Goal: Ask a question

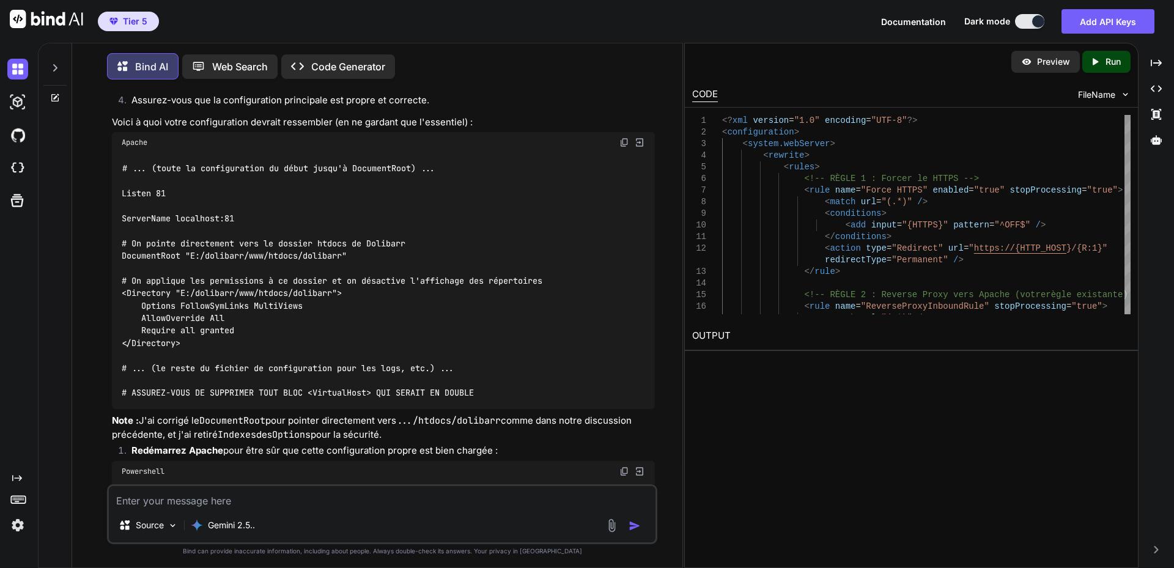
scroll to position [6, 0]
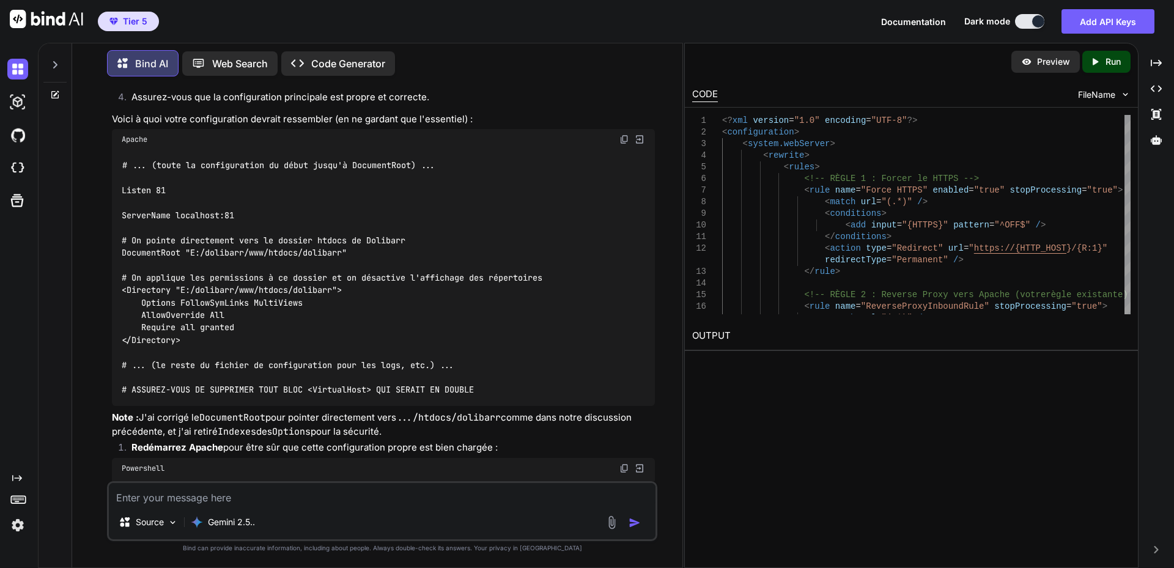
click at [207, 499] on textarea at bounding box center [382, 494] width 546 height 22
paste textarea "Attention, votre fichier de configuration (htdocs/conf/conf.php) est accessible…"
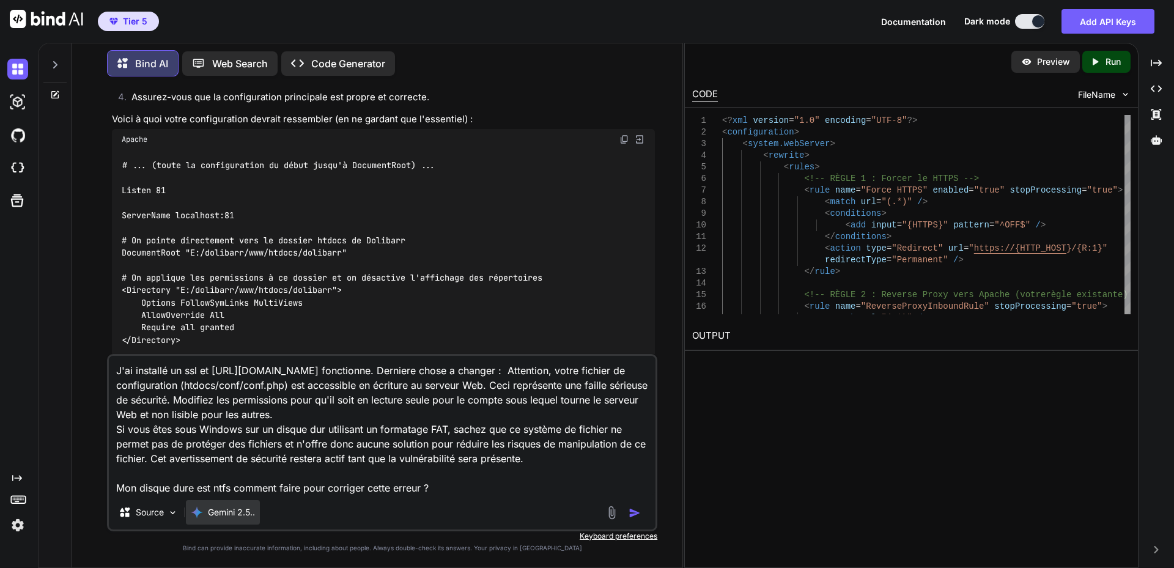
type textarea "J'ai installé un ssl et [URL][DOMAIN_NAME] fonctionne. Derniere chose a changer…"
click at [243, 515] on p "Gemini 2.5.." at bounding box center [231, 512] width 47 height 12
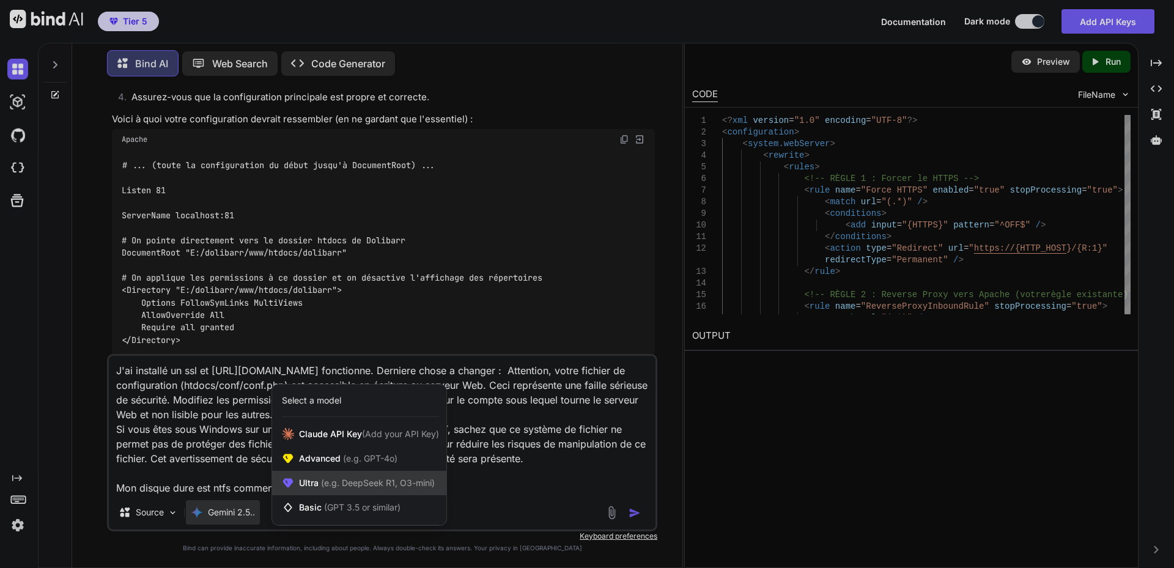
click at [323, 482] on span "(e.g. DeepSeek R1, O3-mini)" at bounding box center [376, 482] width 116 height 10
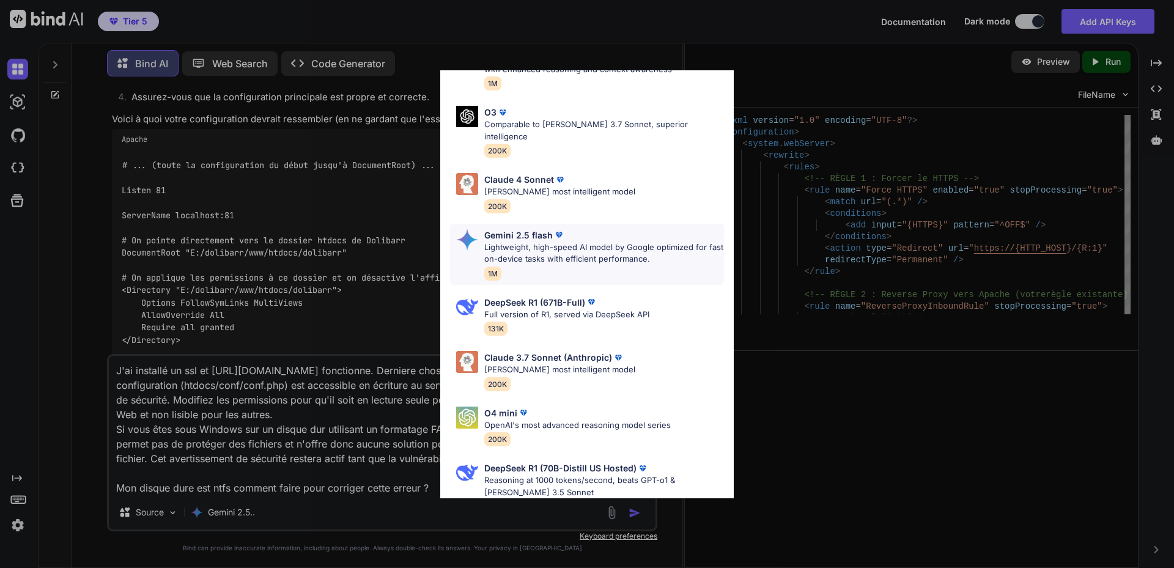
scroll to position [111, 0]
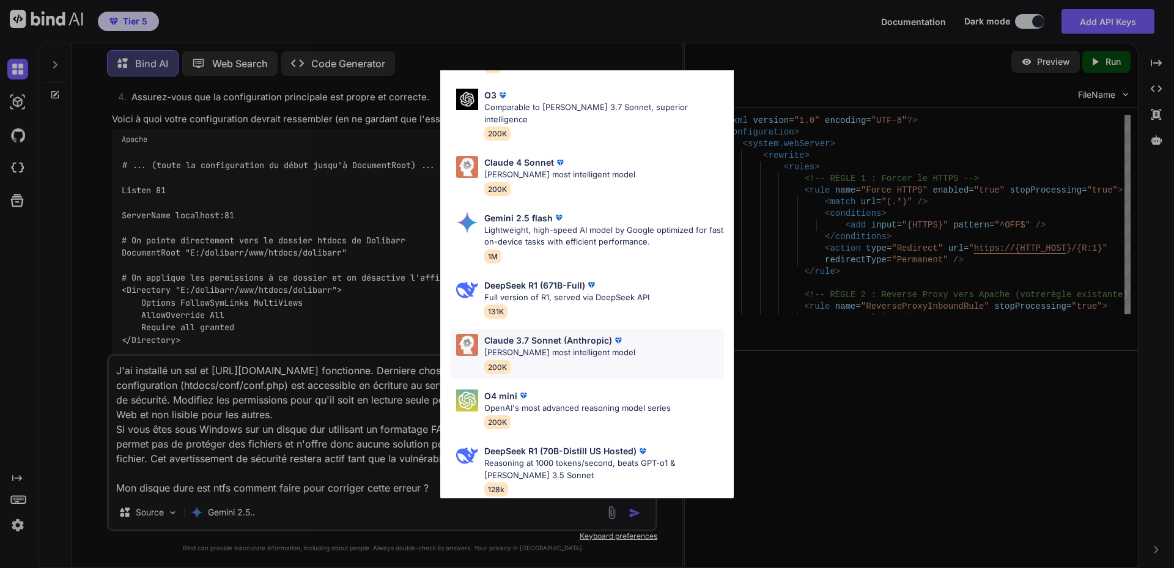
click at [530, 334] on p "Claude 3.7 Sonnet (Anthropic)" at bounding box center [548, 340] width 128 height 13
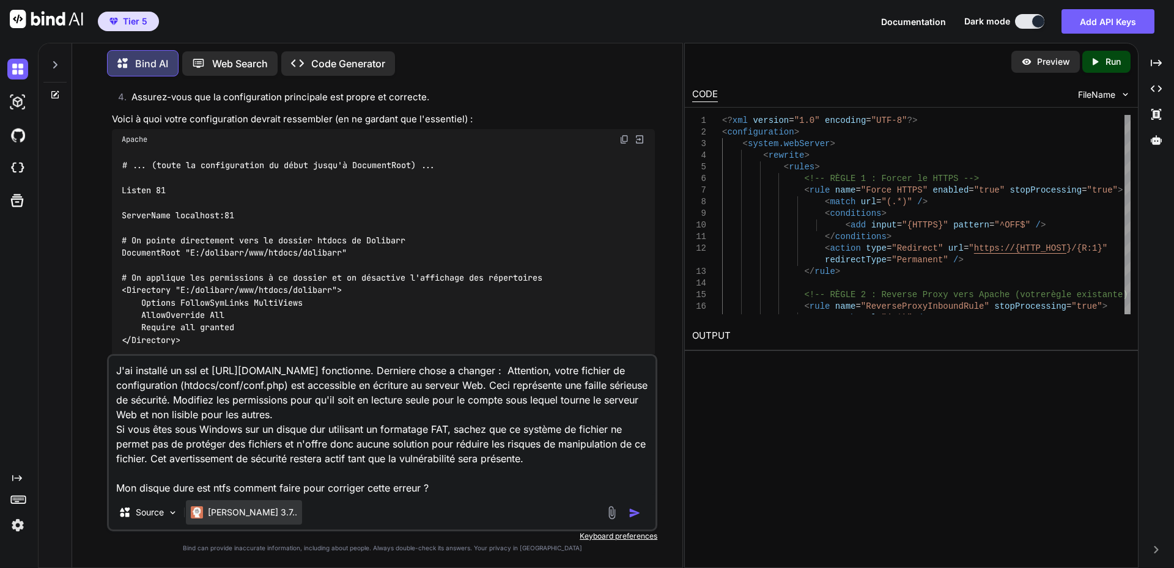
click at [226, 512] on p "[PERSON_NAME] 3.7.." at bounding box center [252, 512] width 89 height 12
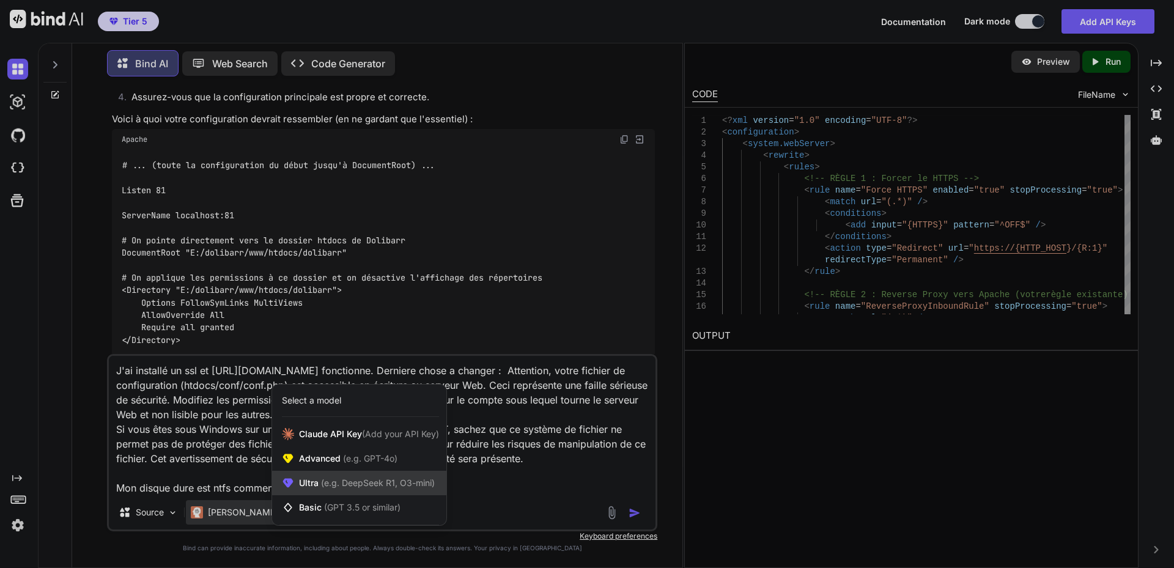
click at [338, 487] on span "(e.g. DeepSeek R1, O3-mini)" at bounding box center [376, 482] width 116 height 10
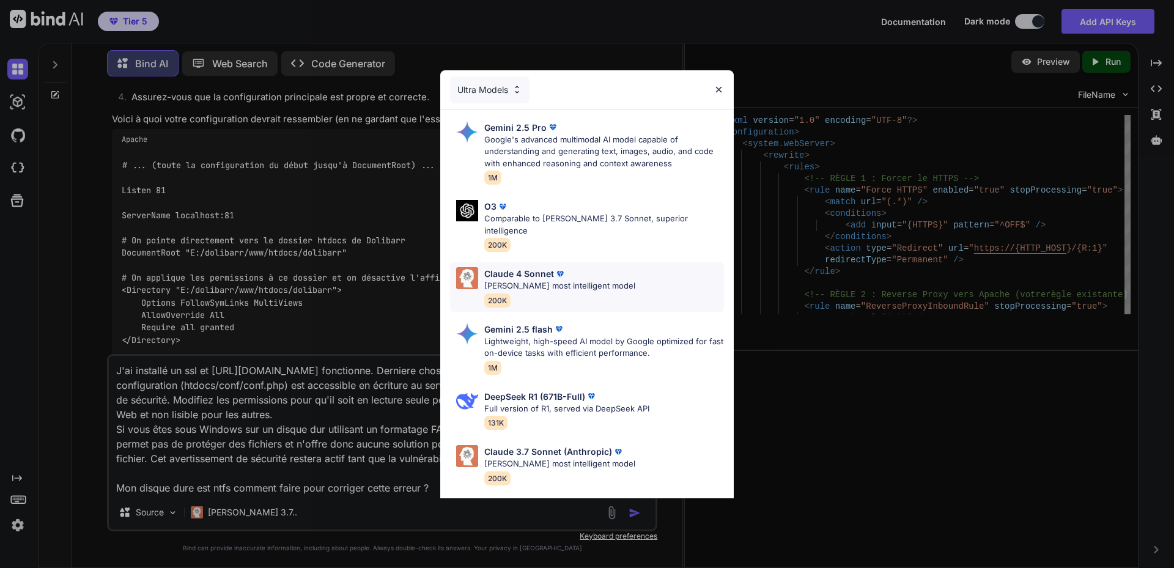
click at [509, 267] on p "Claude 4 Sonnet" at bounding box center [519, 273] width 70 height 13
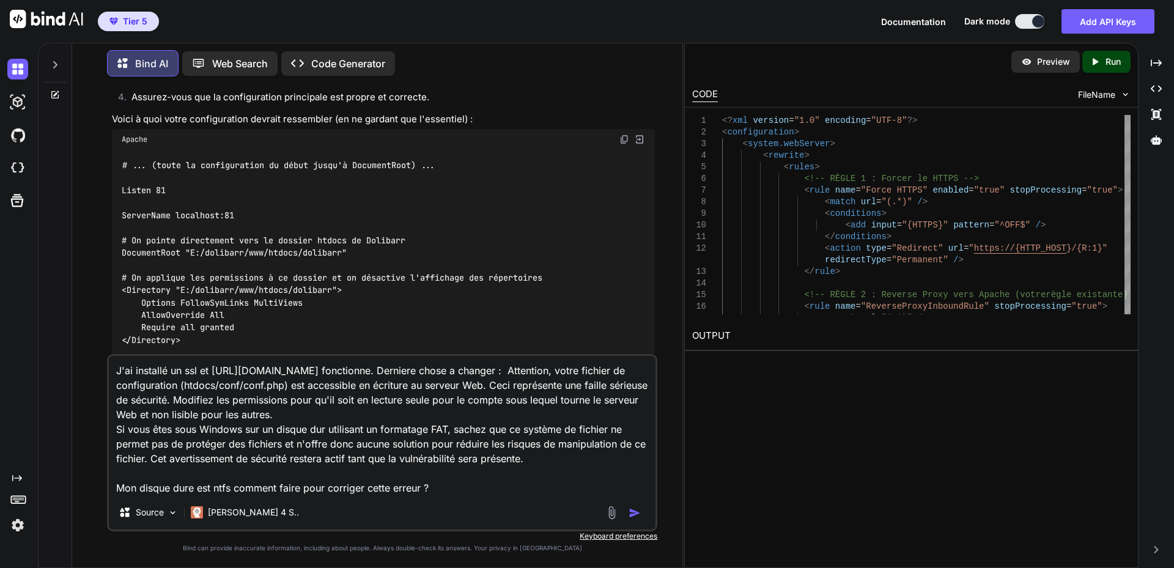
click at [441, 489] on textarea "J'ai installé un ssl et [URL][DOMAIN_NAME] fonctionne. Derniere chose a changer…" at bounding box center [382, 425] width 546 height 139
click at [629, 514] on img "button" at bounding box center [634, 513] width 12 height 12
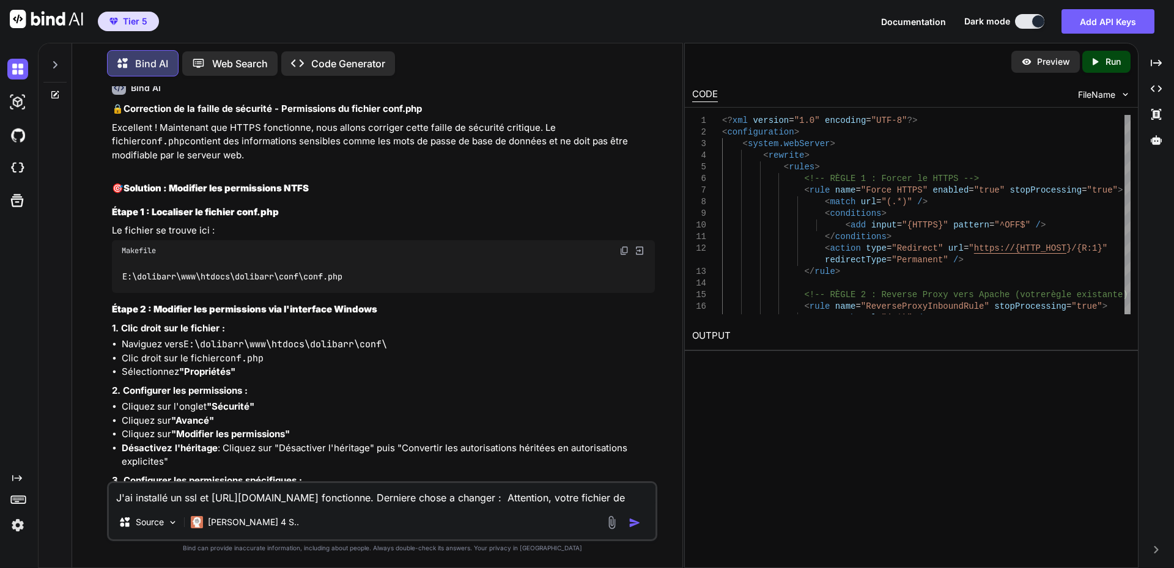
scroll to position [21280, 0]
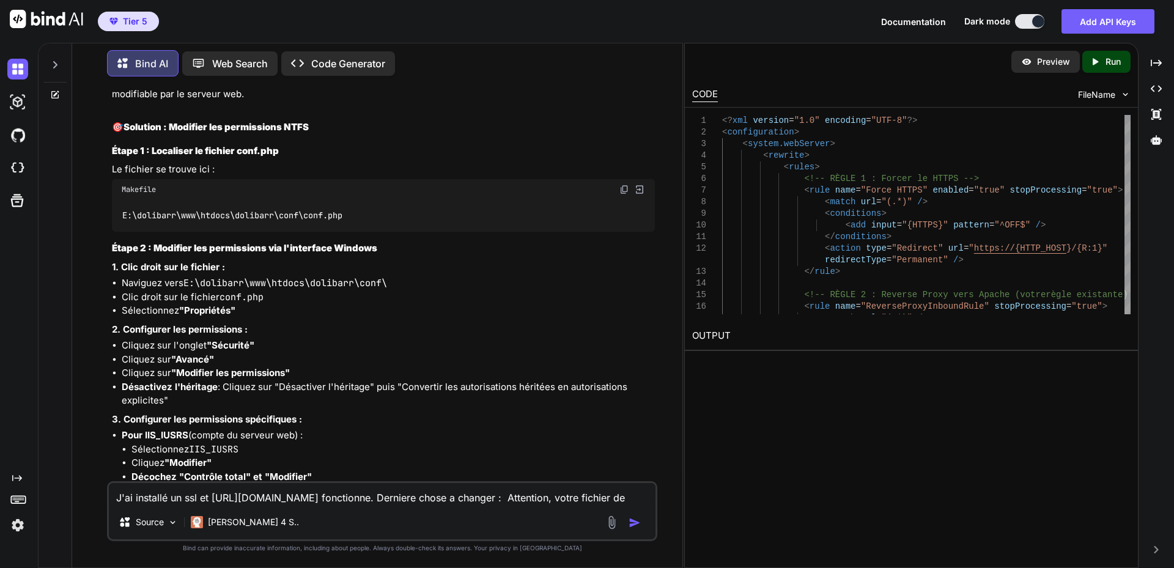
click at [284, 499] on textarea "J'ai installé un ssl et [URL][DOMAIN_NAME] fonctionne. Derniere chose a changer…" at bounding box center [382, 494] width 546 height 22
paste textarea "E:\dolibarr\www\dolibarr\htdocs\conf"
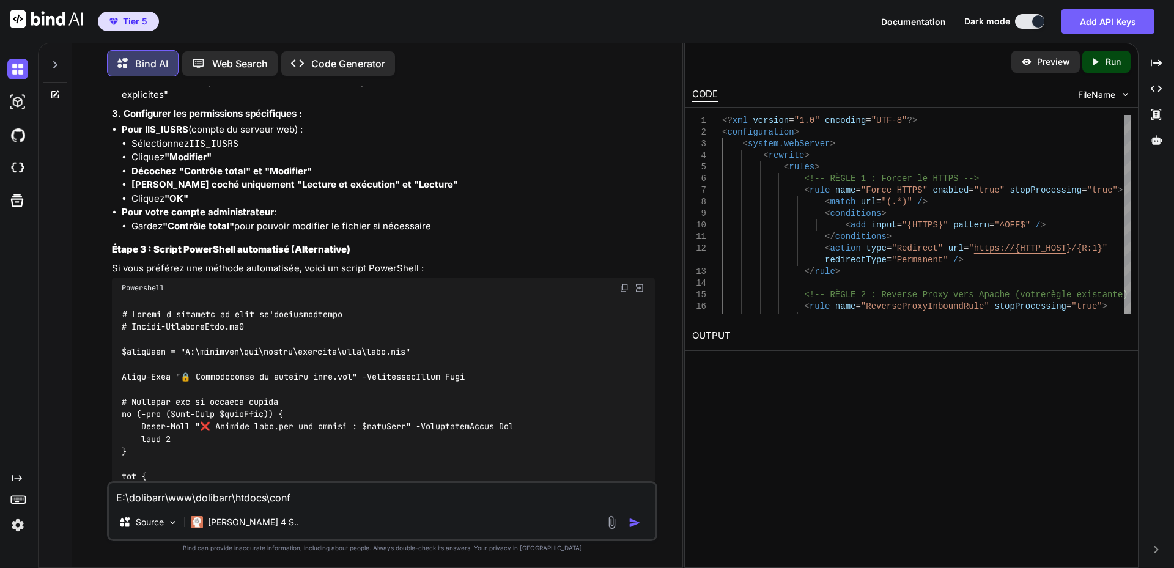
scroll to position [21524, 0]
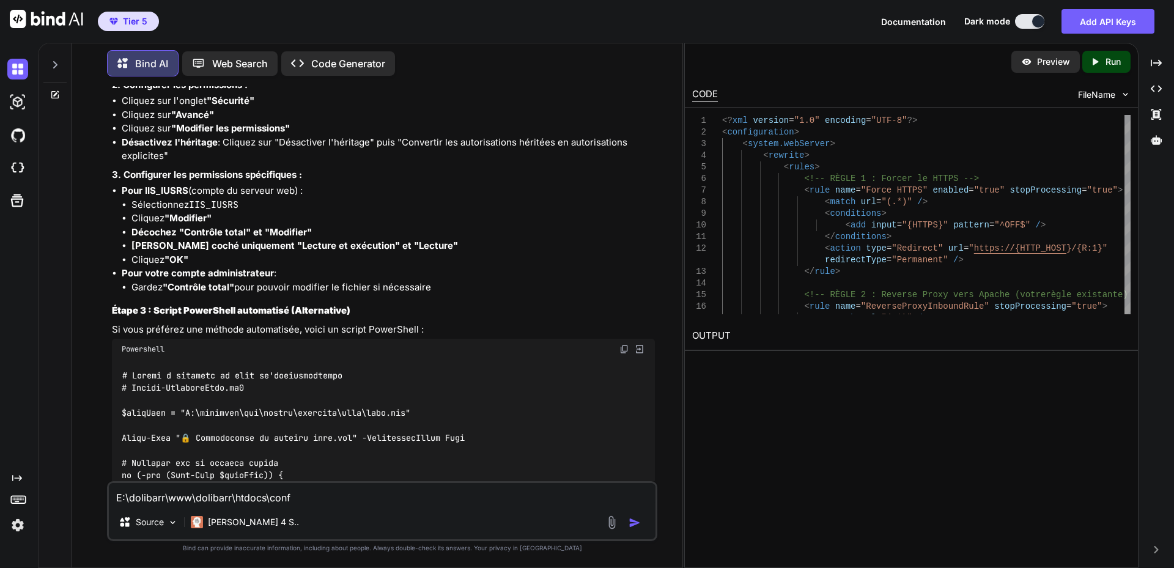
drag, startPoint x: 116, startPoint y: 499, endPoint x: 150, endPoint y: 493, distance: 34.7
click at [116, 499] on textarea "E:\dolibarr\www\dolibarr\htdocs\conf" at bounding box center [382, 494] width 546 height 22
click at [330, 497] on textarea "E:\dolibarr\www\dolibarr\htdocs\conf" at bounding box center [382, 494] width 546 height 22
drag, startPoint x: 117, startPoint y: 497, endPoint x: 252, endPoint y: 500, distance: 135.1
click at [117, 497] on textarea "E:\dolibarr\www\dolibarr\htdocs\conf" at bounding box center [382, 494] width 546 height 22
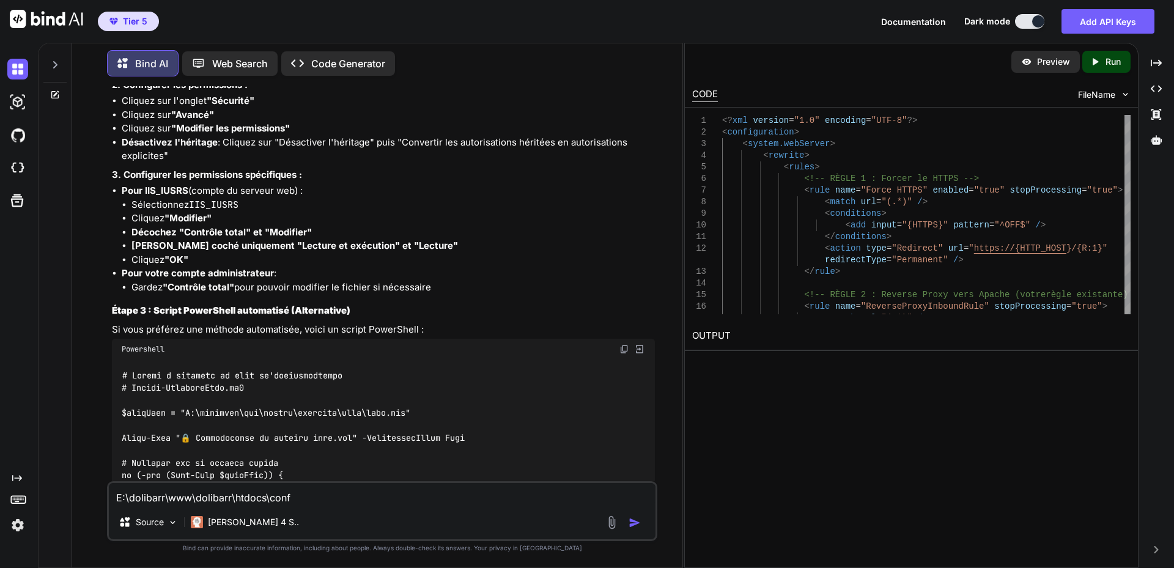
paste textarea "conf.php"
type textarea "conf.php est dans ce répertoire E:\dolibarr\www\dolibarr\htdocs\conf"
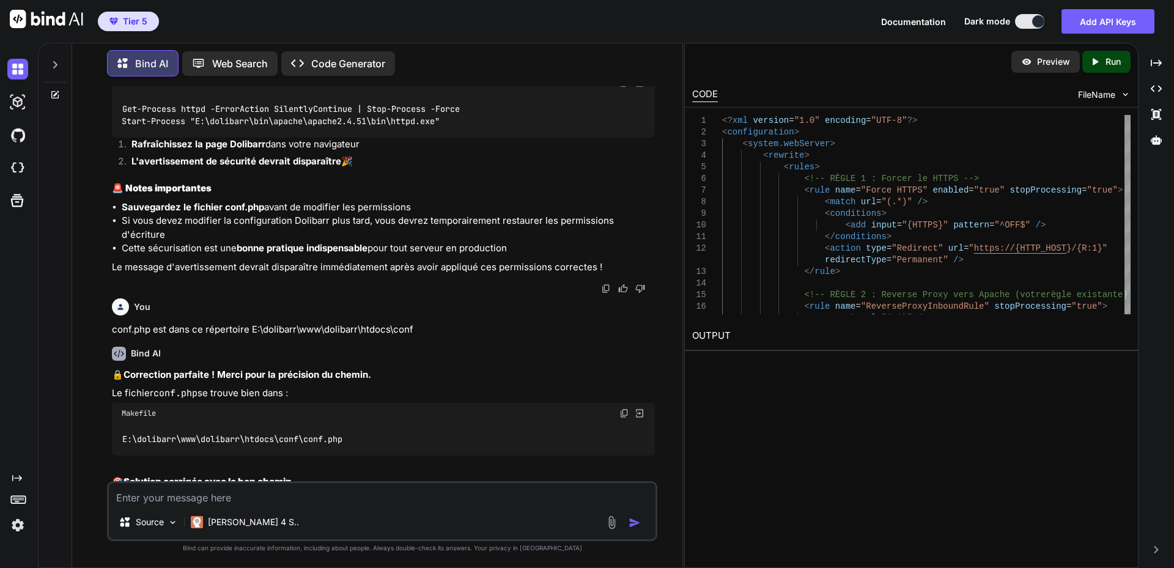
scroll to position [22799, 0]
